Goal: Transaction & Acquisition: Subscribe to service/newsletter

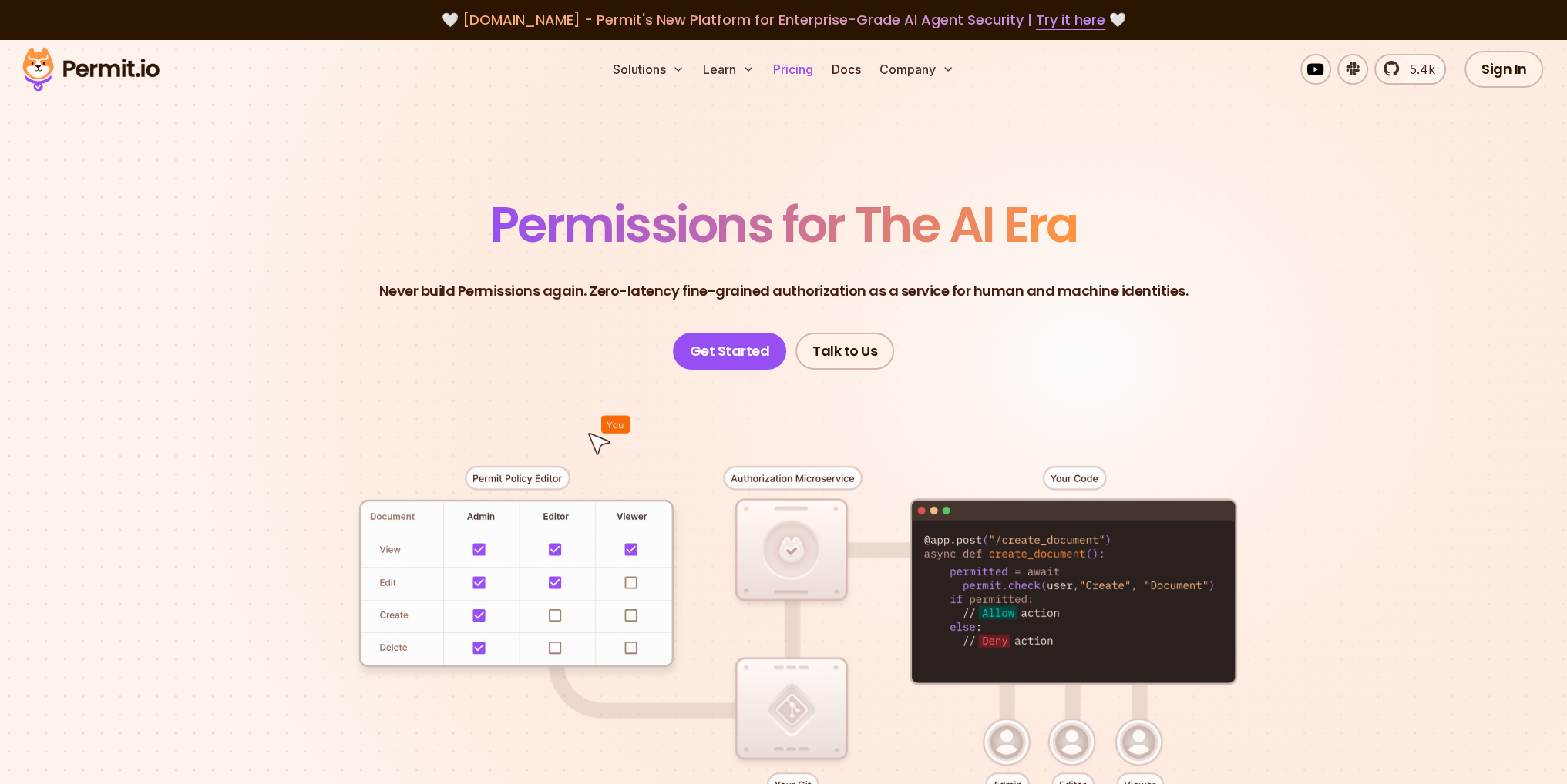
click at [798, 74] on link "Pricing" at bounding box center [793, 69] width 53 height 31
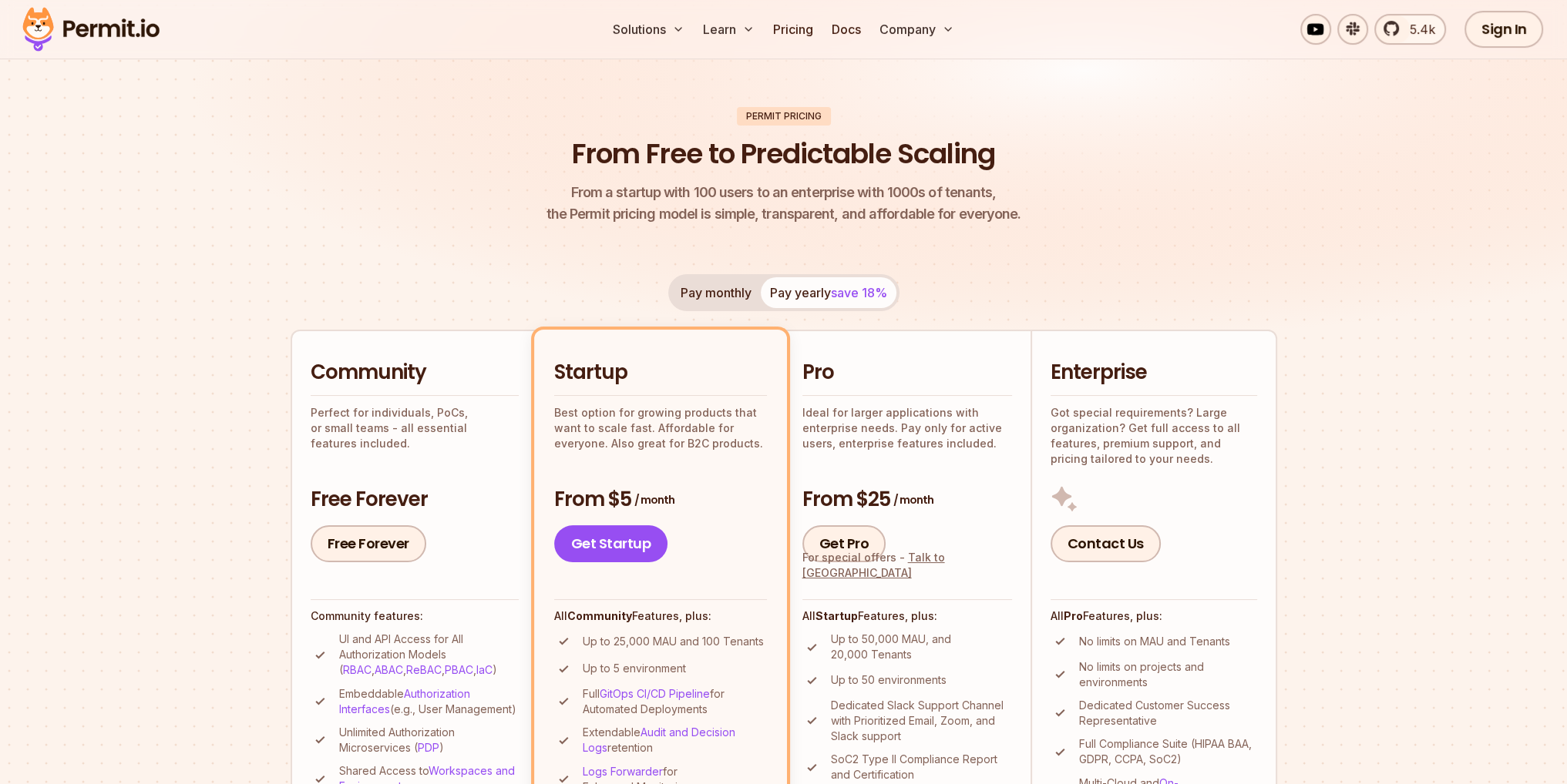
drag, startPoint x: 199, startPoint y: 339, endPoint x: 200, endPoint y: 383, distance: 44.0
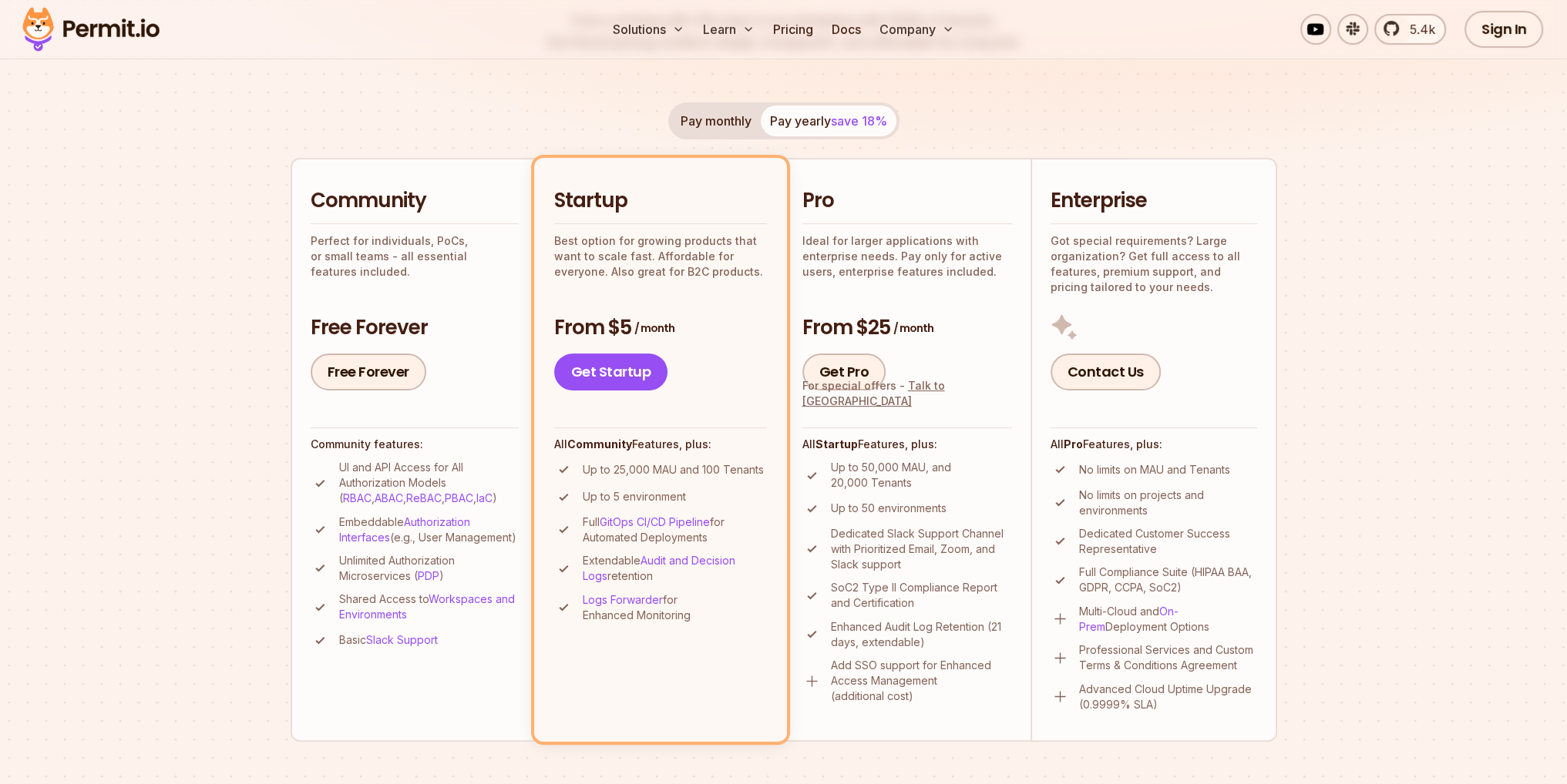
scroll to position [268, 0]
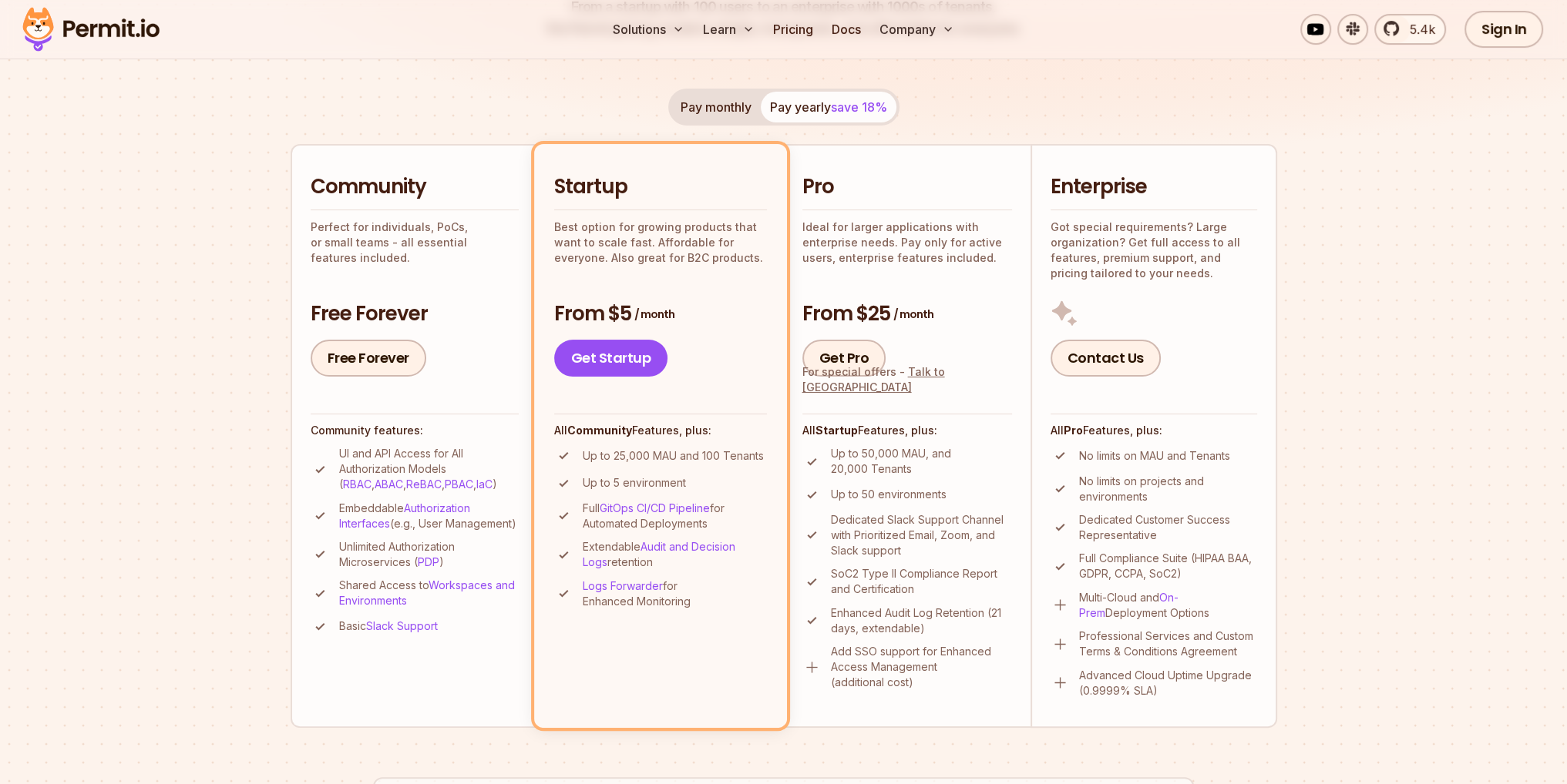
drag, startPoint x: 200, startPoint y: 383, endPoint x: 213, endPoint y: 425, distance: 44.0
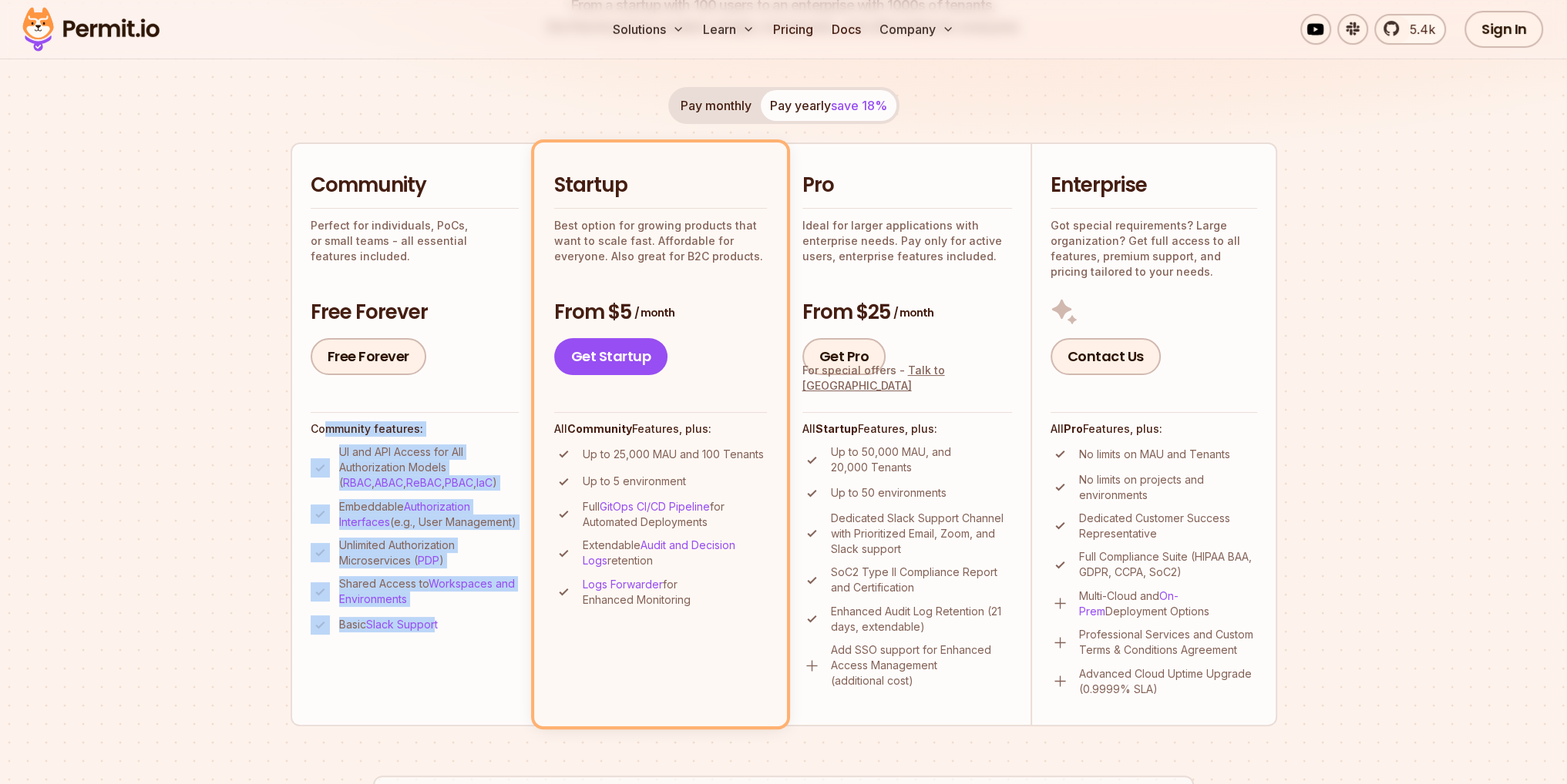
drag, startPoint x: 323, startPoint y: 438, endPoint x: 436, endPoint y: 686, distance: 272.5
click at [436, 687] on li "Community Perfect for individuals, PoCs, or small teams - all essential feature…" at bounding box center [414, 434] width 247 height 584
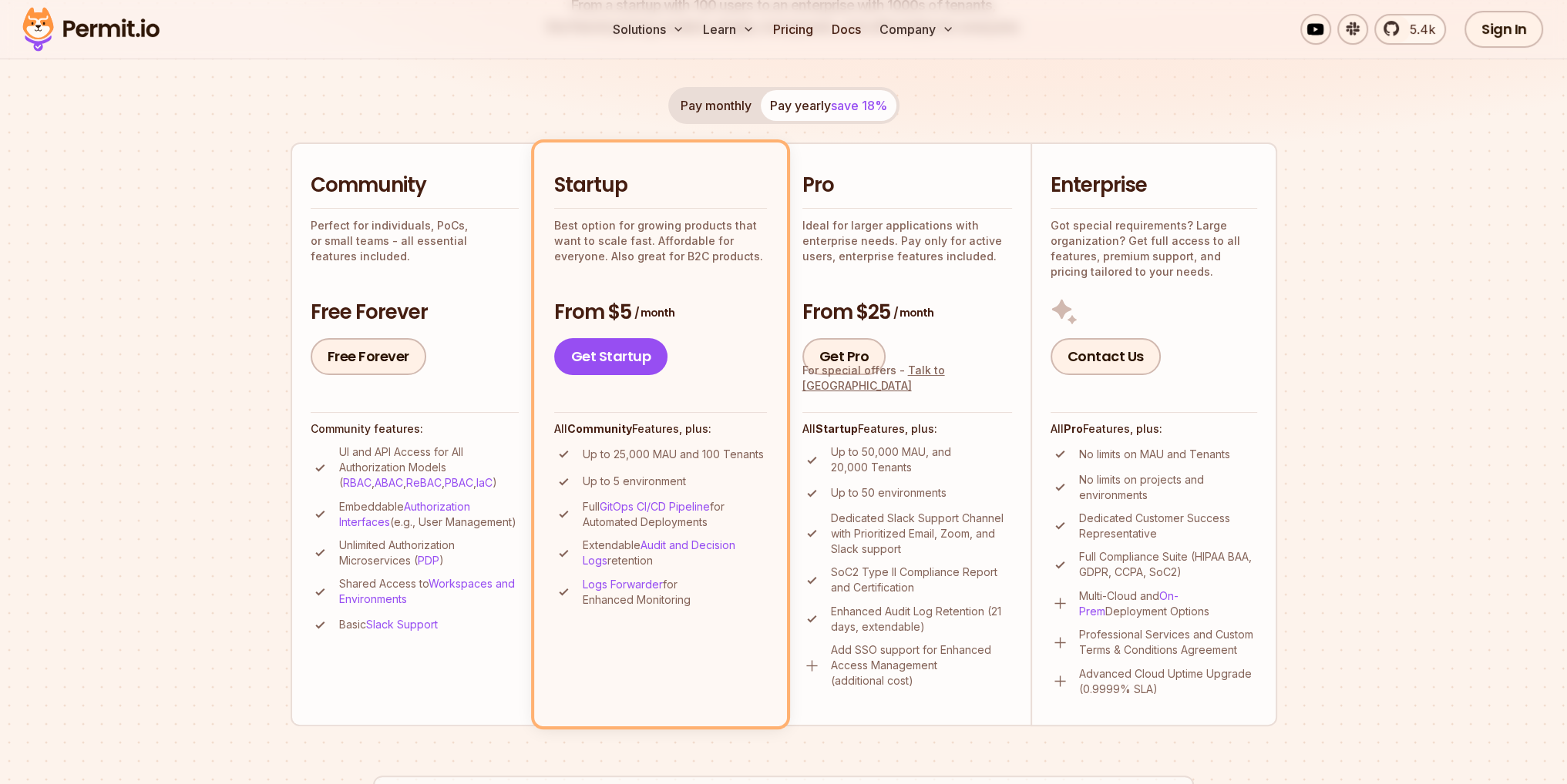
click at [441, 676] on li "Community Perfect for individuals, PoCs, or small teams - all essential feature…" at bounding box center [414, 434] width 247 height 584
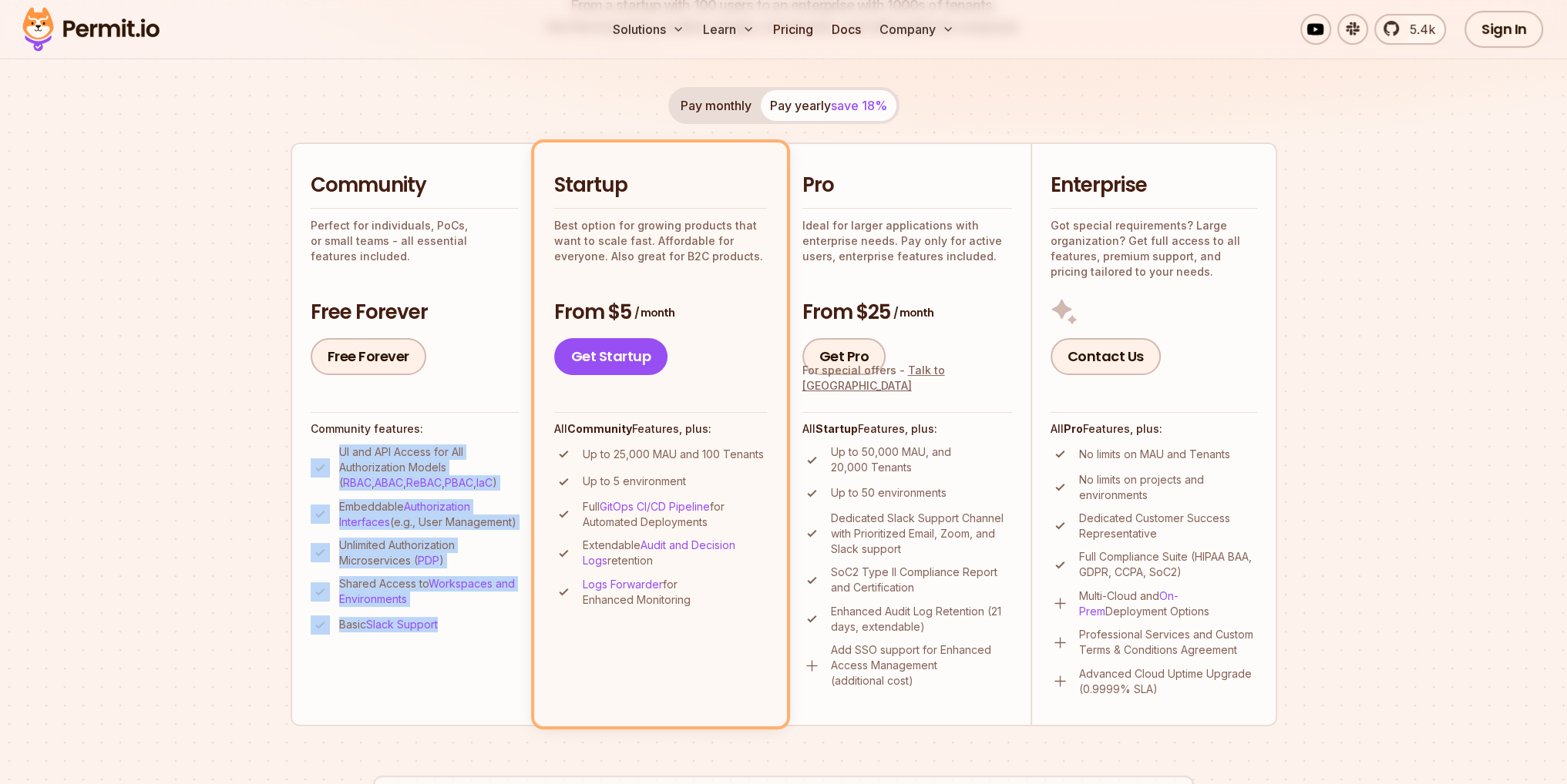
drag, startPoint x: 446, startPoint y: 669, endPoint x: 278, endPoint y: 444, distance: 280.8
click at [278, 444] on section "Permit Pricing From Free to Predictable Scaling From a startup with 100 users t…" at bounding box center [784, 605] width 1567 height 1667
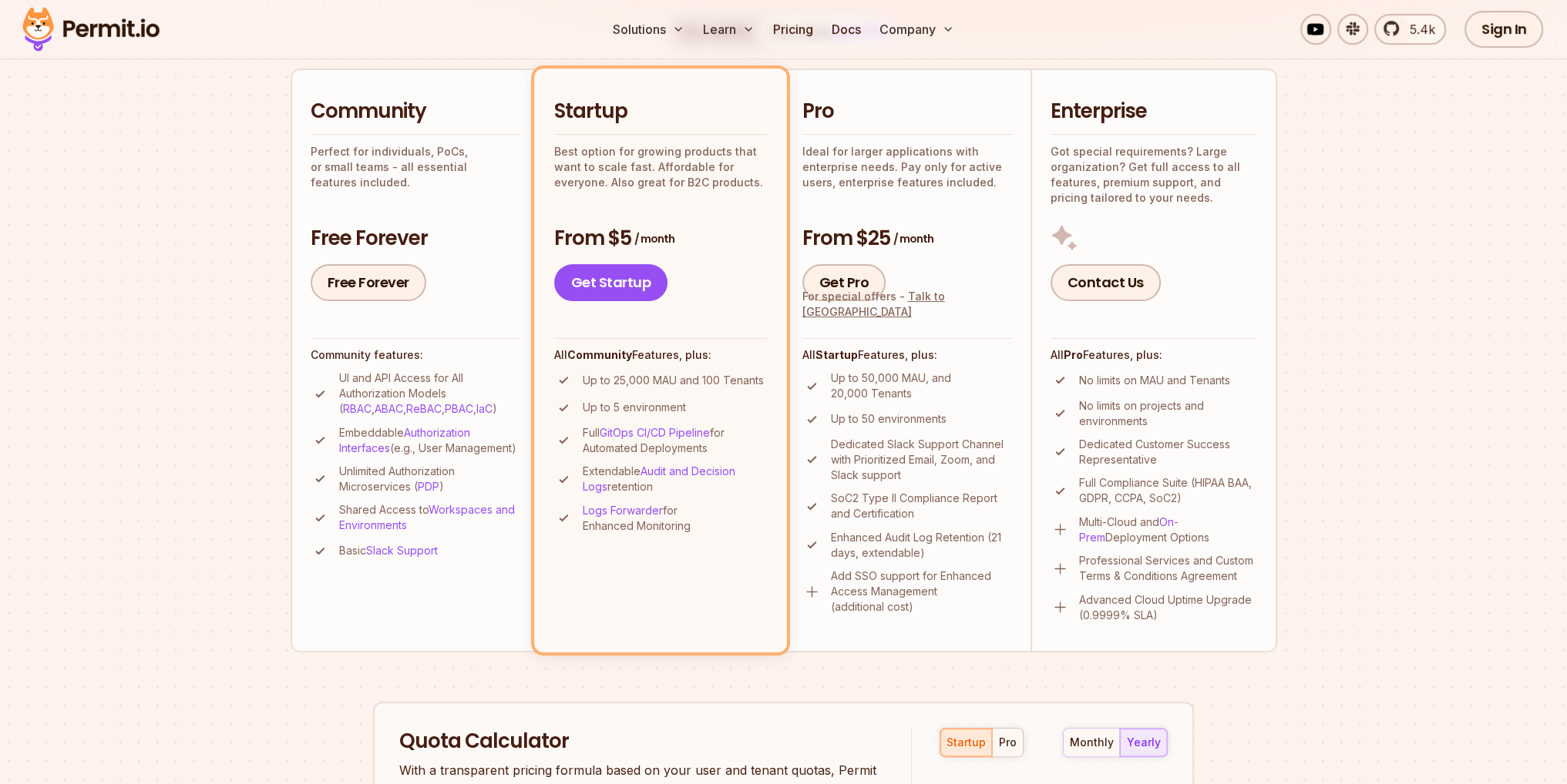
drag, startPoint x: 241, startPoint y: 553, endPoint x: 252, endPoint y: 622, distance: 69.9
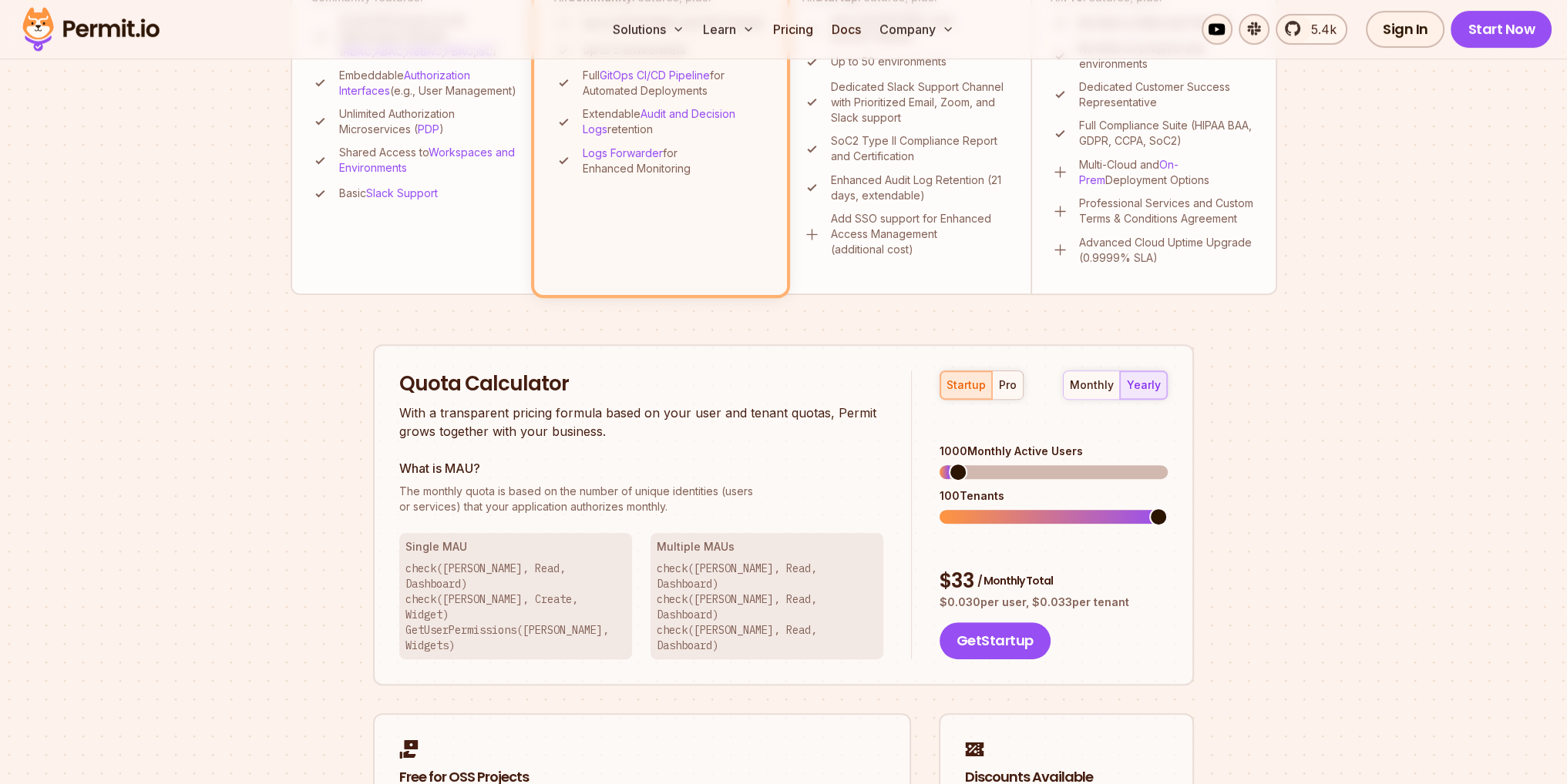
drag, startPoint x: 222, startPoint y: 500, endPoint x: 240, endPoint y: 577, distance: 79.1
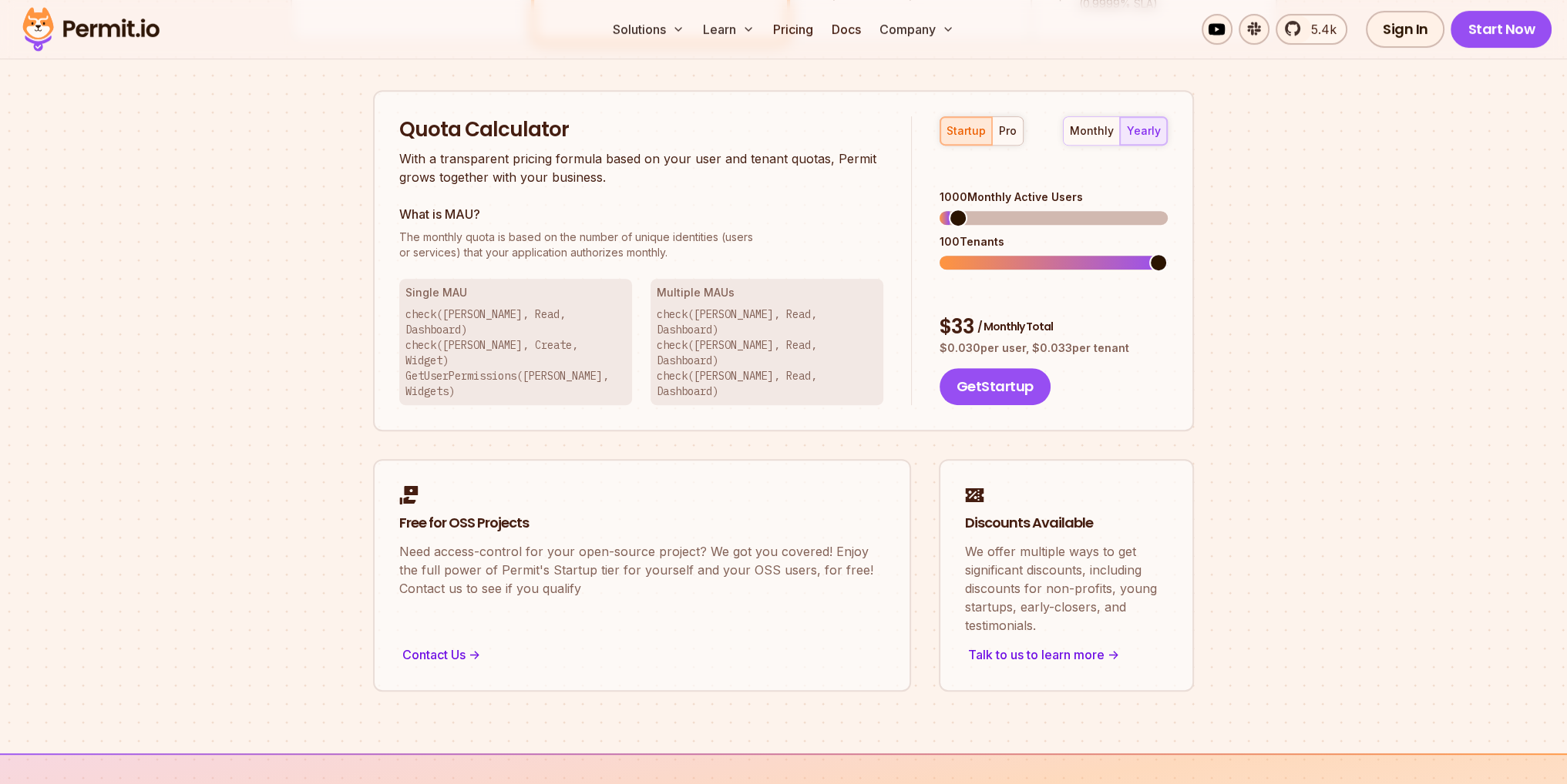
scroll to position [962, 0]
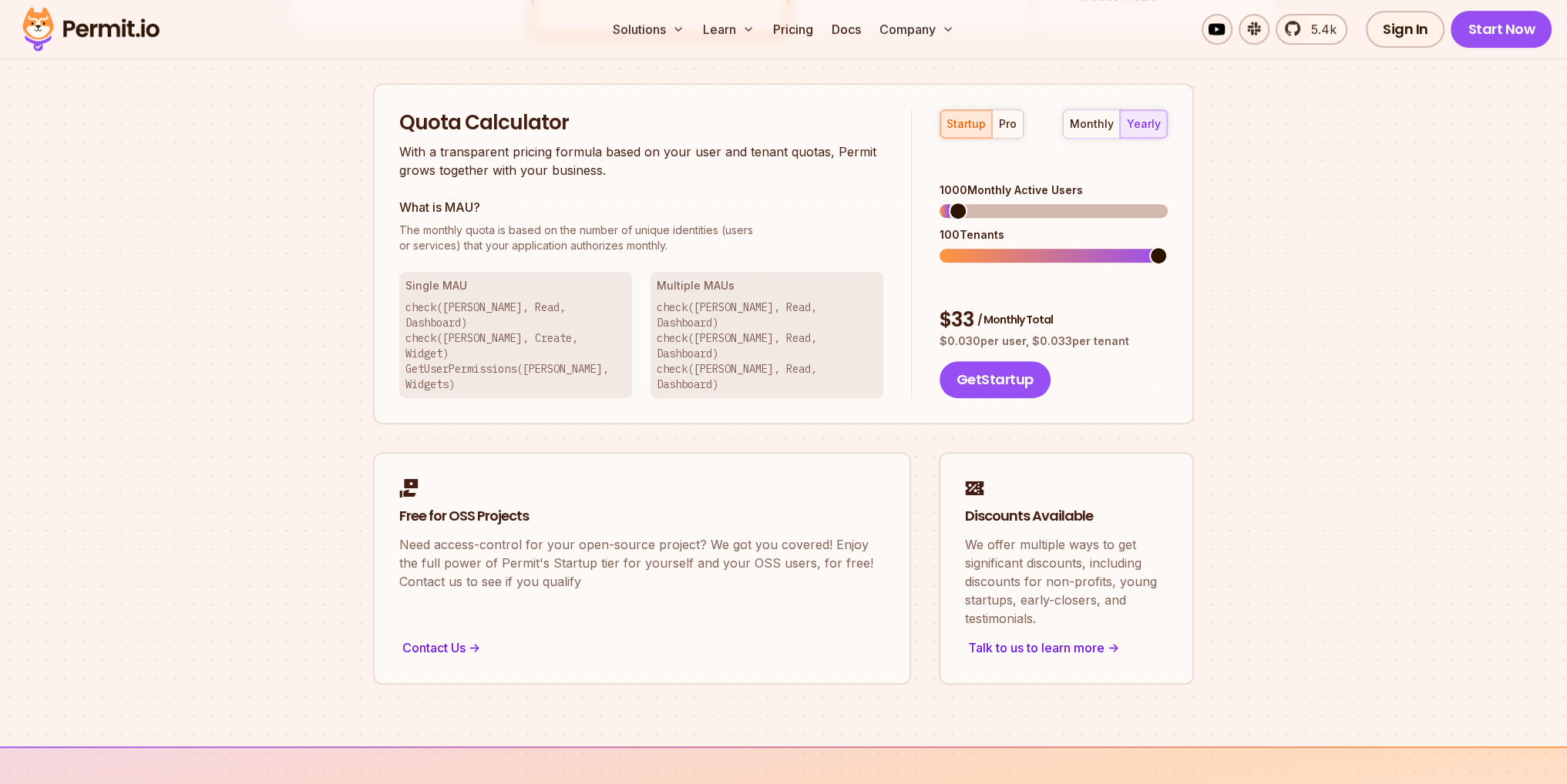
drag, startPoint x: 210, startPoint y: 343, endPoint x: 225, endPoint y: 376, distance: 36.2
